Goal: Navigation & Orientation: Find specific page/section

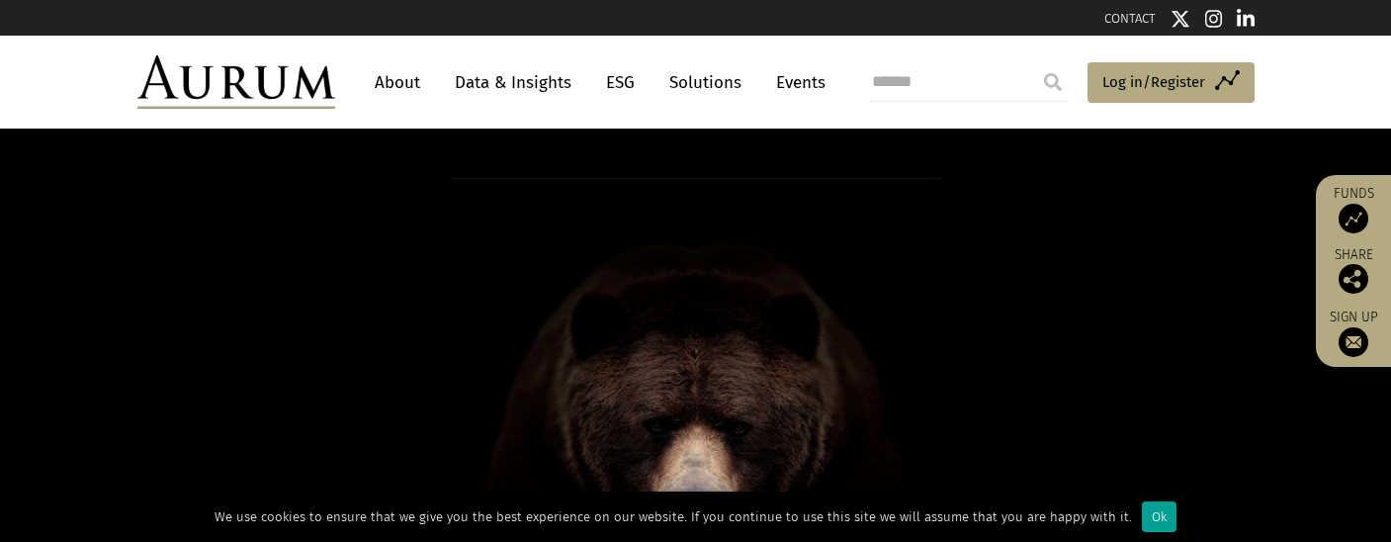
click at [1155, 518] on div "Ok" at bounding box center [1159, 516] width 35 height 31
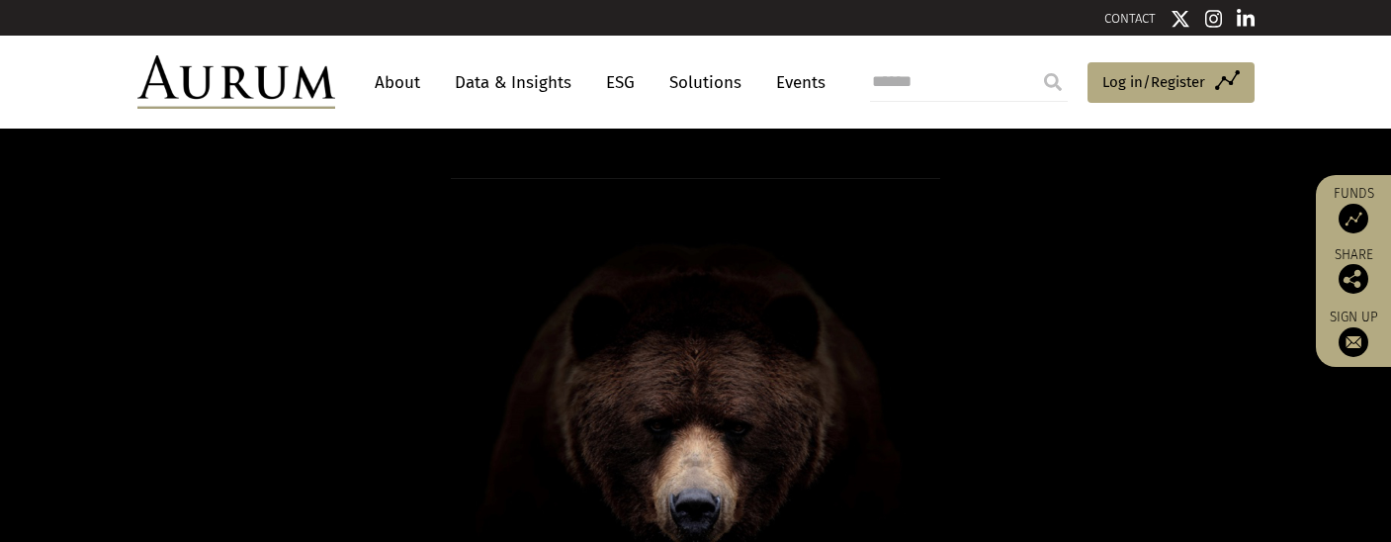
click at [378, 82] on link "About" at bounding box center [397, 82] width 65 height 37
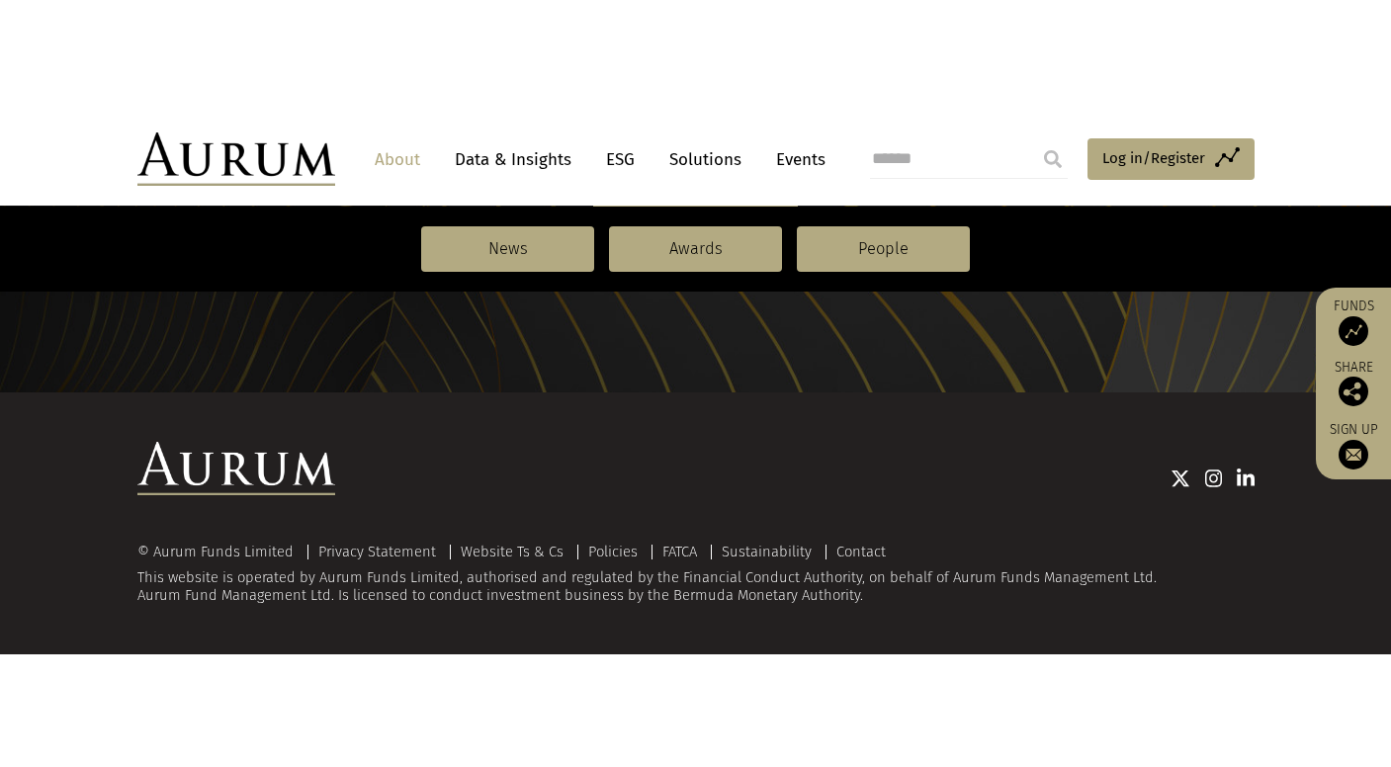
scroll to position [2183, 0]
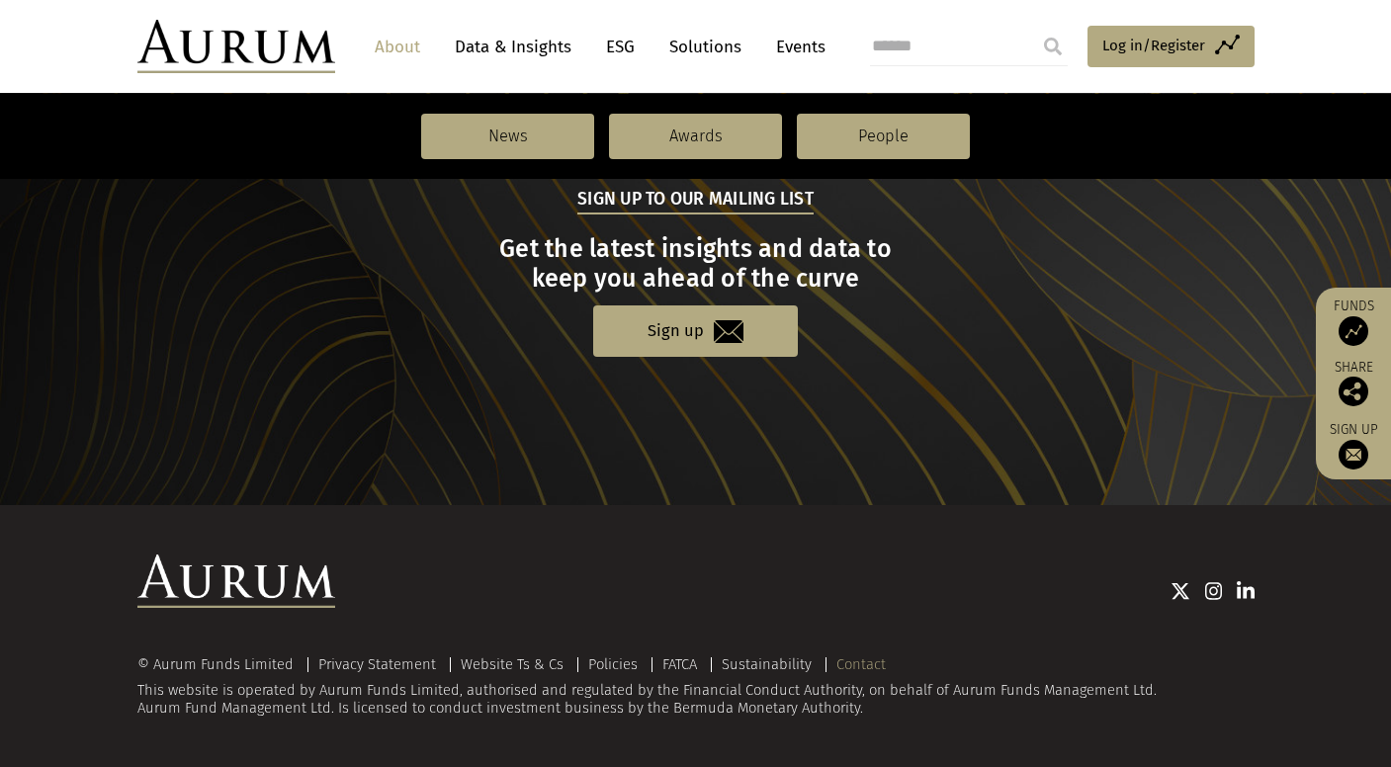
click at [846, 541] on link "Contact" at bounding box center [860, 664] width 49 height 18
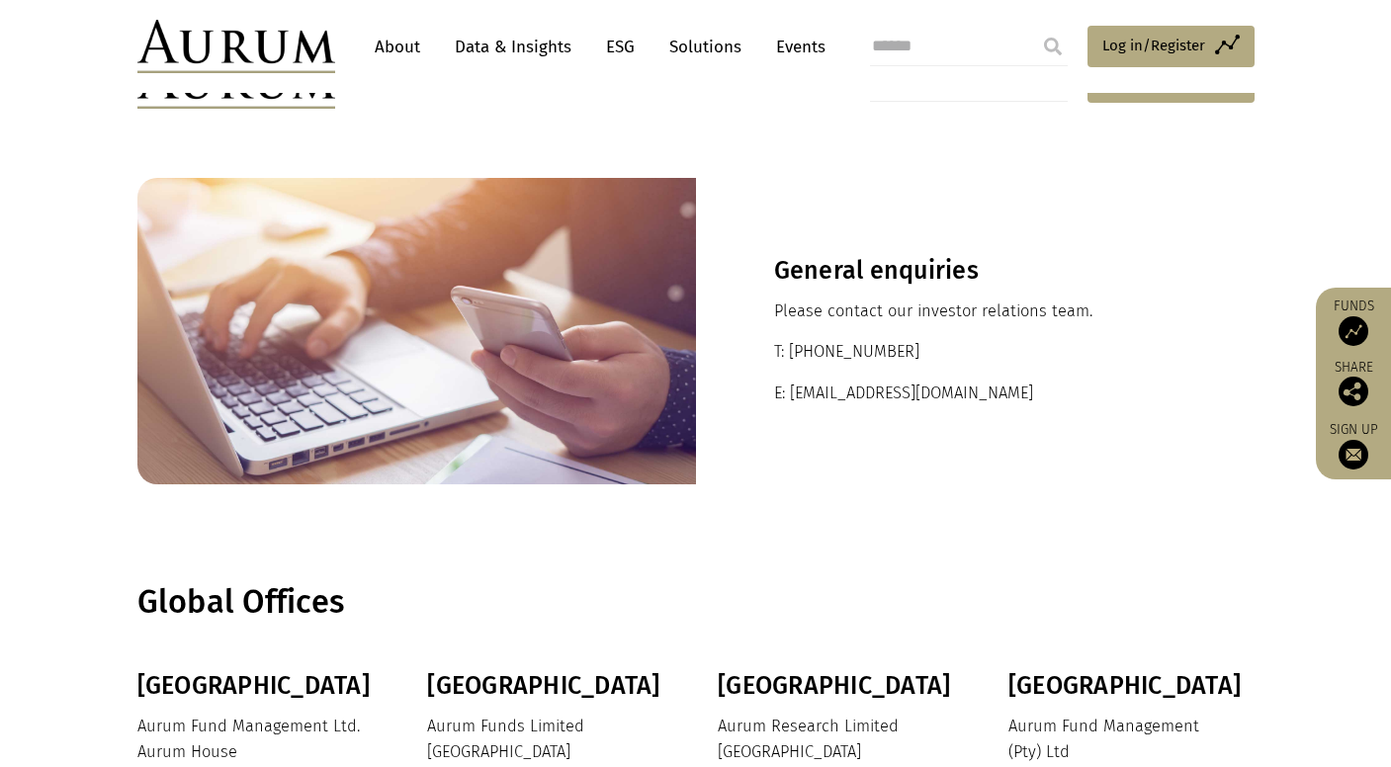
scroll to position [507, 0]
